Goal: Task Accomplishment & Management: Manage account settings

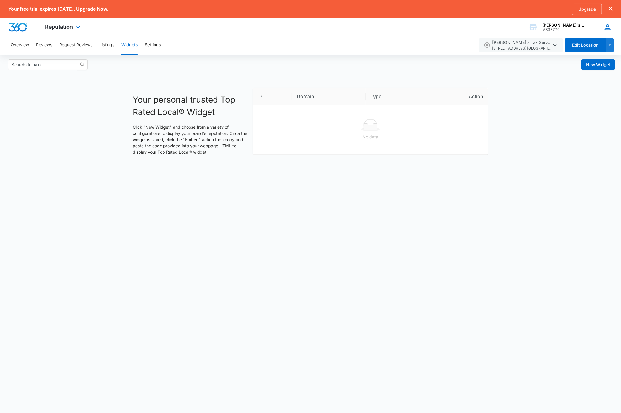
click at [607, 28] on icon at bounding box center [607, 27] width 9 height 9
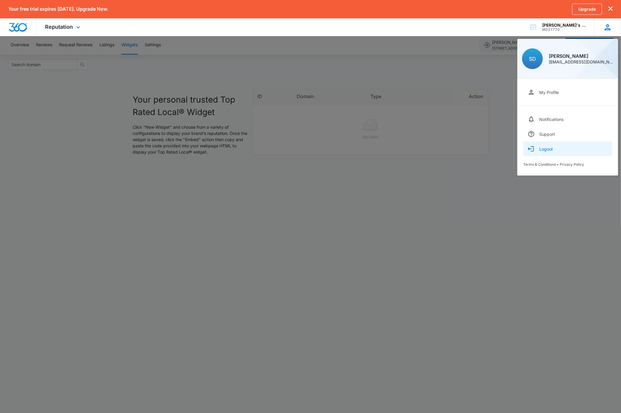
click at [552, 149] on div "Logout" at bounding box center [546, 148] width 14 height 5
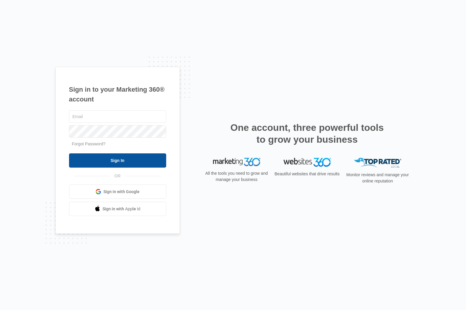
type input "[PERSON_NAME][EMAIL_ADDRESS][DOMAIN_NAME]"
click at [117, 159] on input "Sign In" at bounding box center [117, 160] width 97 height 14
